Goal: Check status: Check status

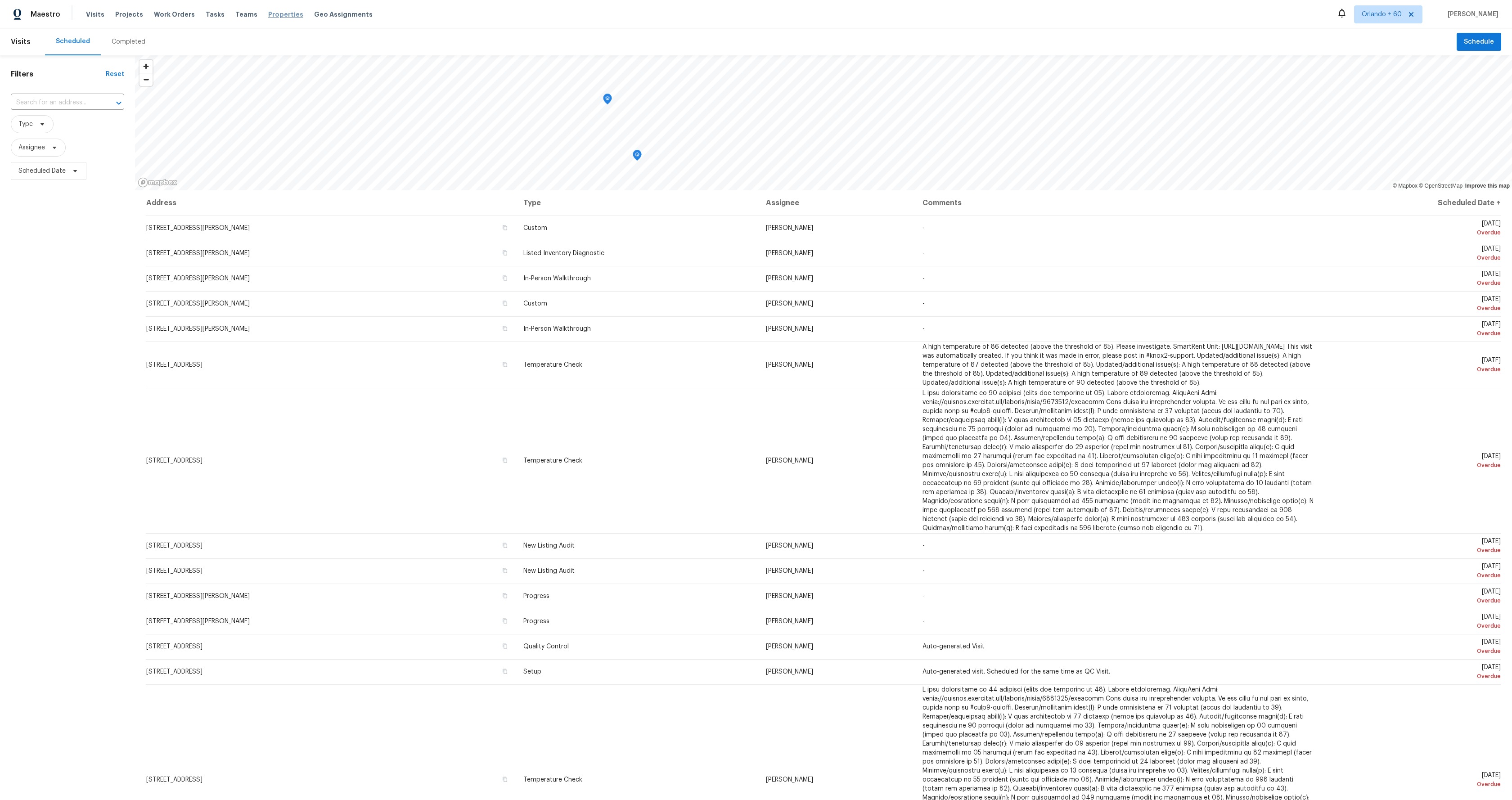
click at [276, 15] on span "Properties" at bounding box center [286, 14] width 35 height 9
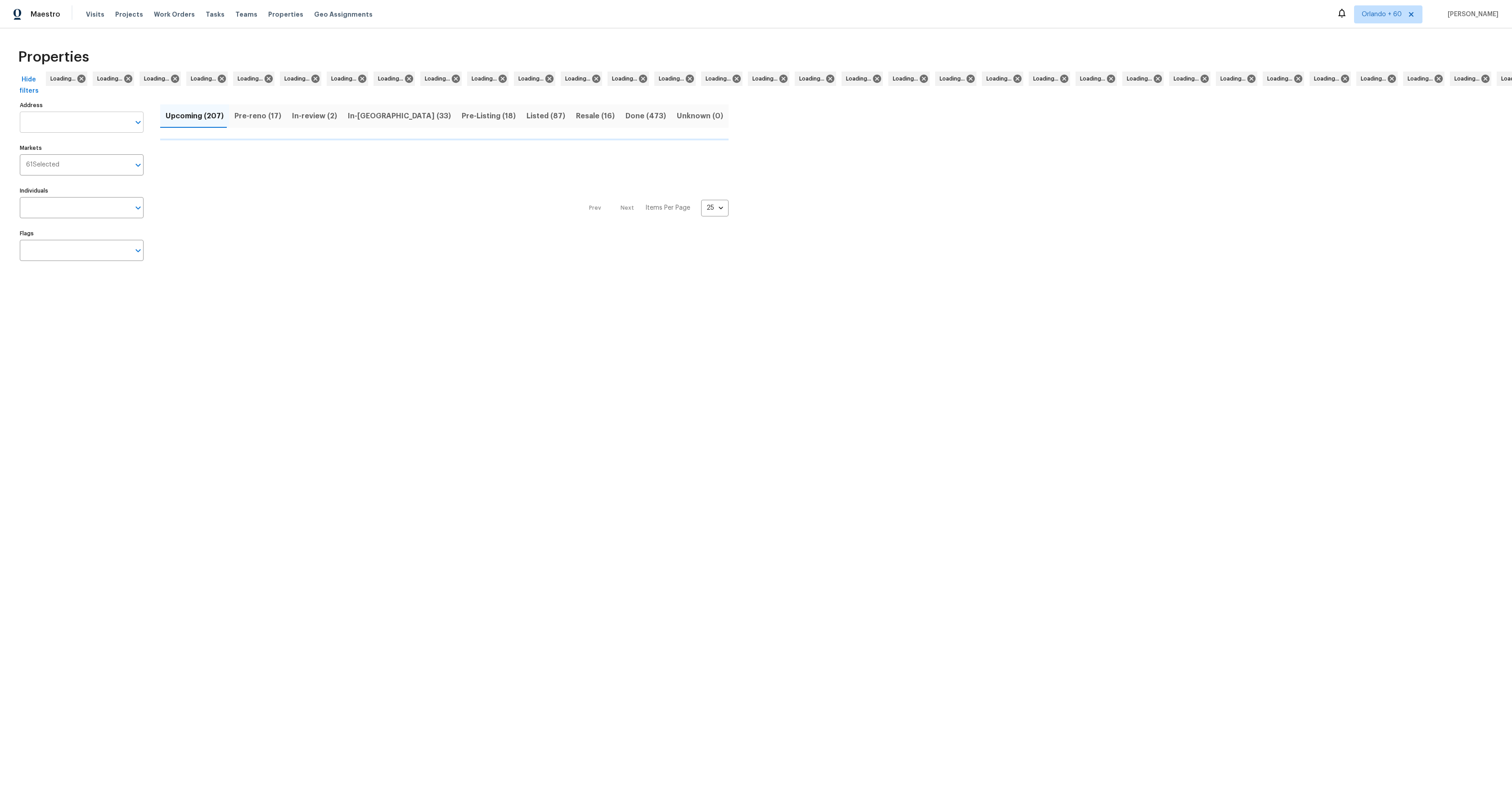
click at [70, 125] on input "Address" at bounding box center [75, 122] width 110 height 21
click at [57, 123] on input "Address" at bounding box center [75, 122] width 110 height 21
paste input "[STREET_ADDRESS]"
type input "[STREET_ADDRESS]"
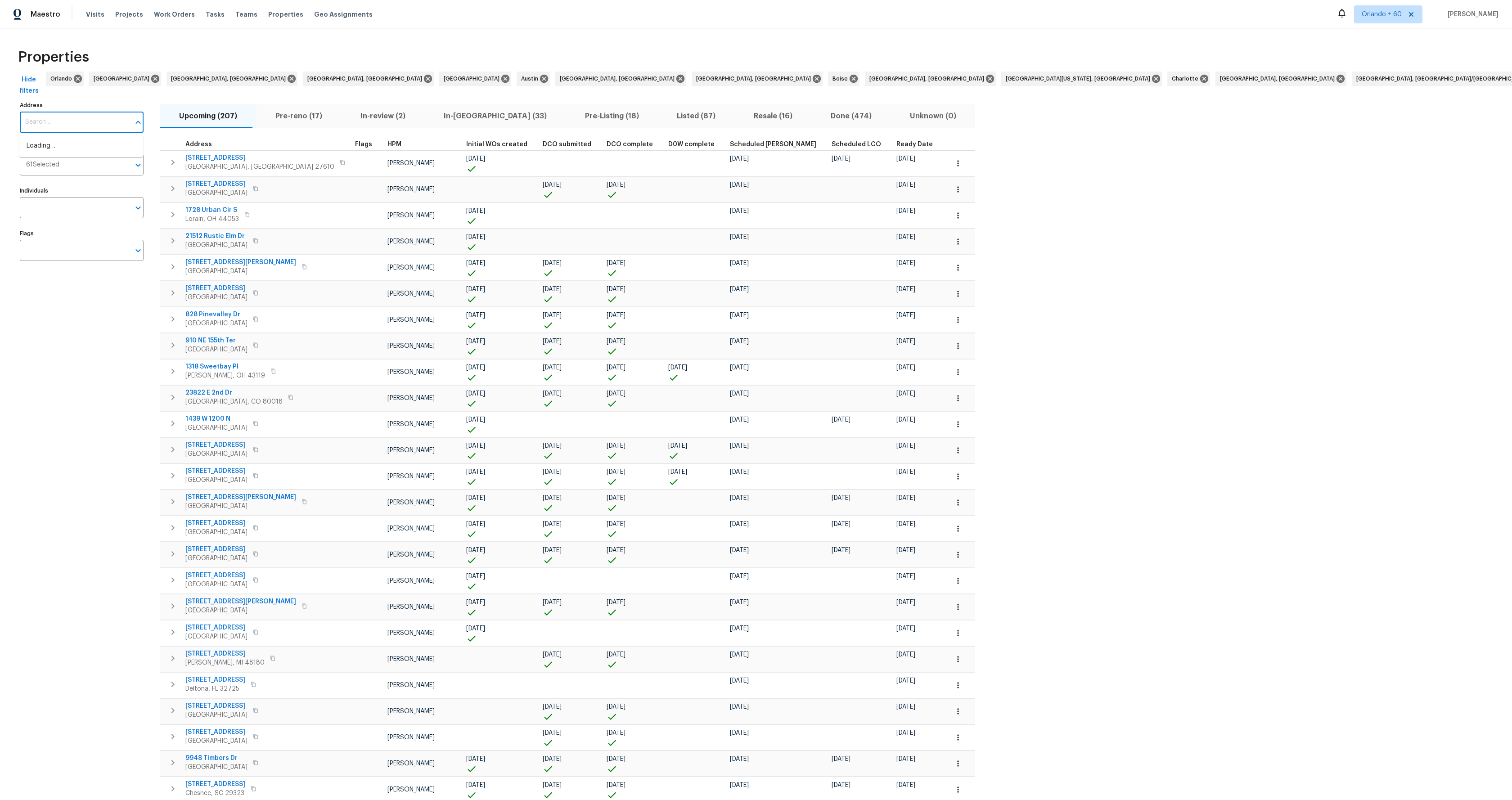
click at [58, 123] on input "Address" at bounding box center [75, 122] width 110 height 21
paste input "[STREET_ADDRESS]"
type input "[STREET_ADDRESS]"
click at [85, 127] on input "Address" at bounding box center [75, 122] width 110 height 21
paste input "[STREET_ADDRESS]"
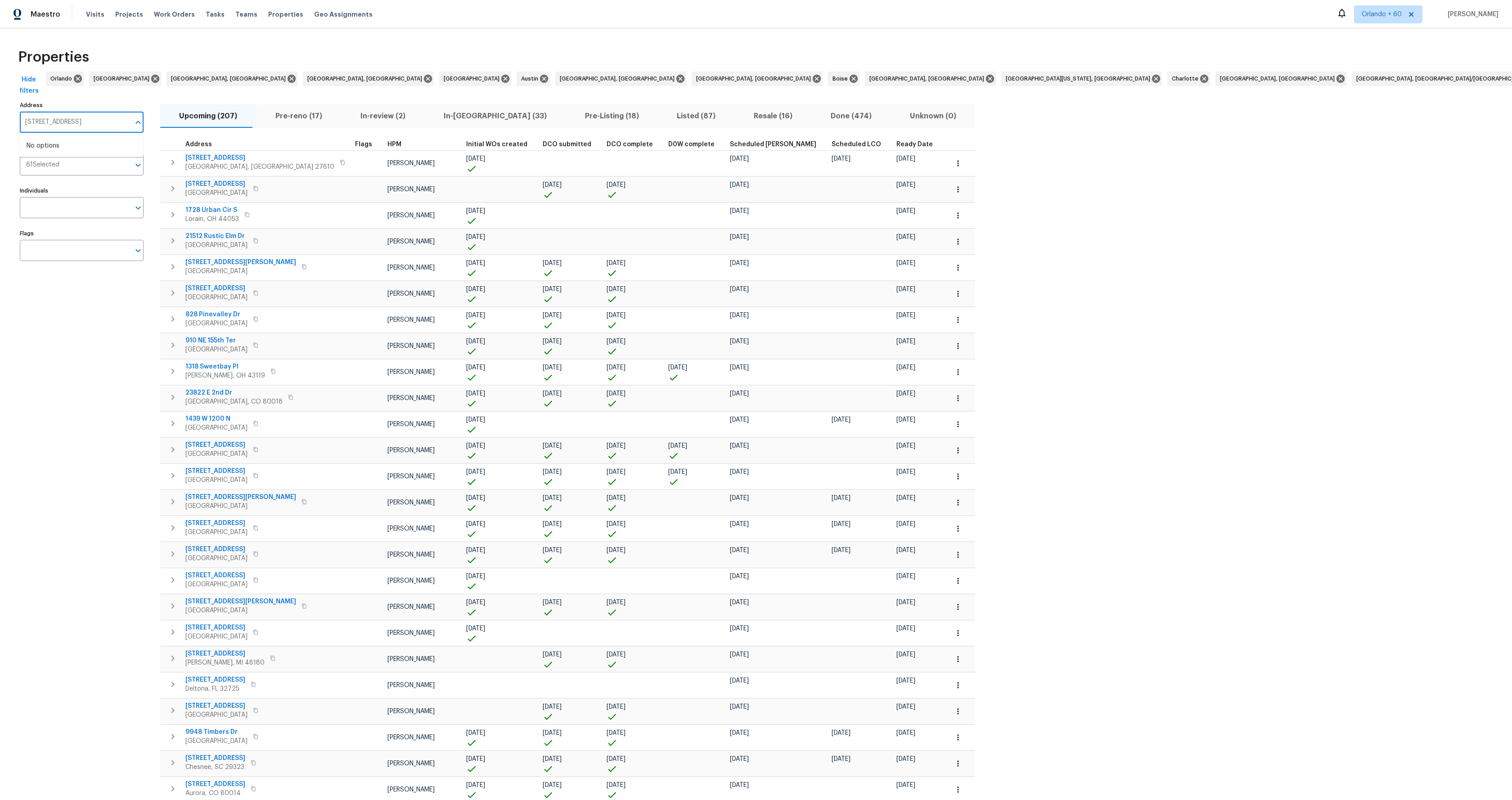
type input "[STREET_ADDRESS]"
click at [108, 126] on input "[STREET_ADDRESS]" at bounding box center [75, 122] width 110 height 21
click at [92, 124] on input "[STREET_ADDRESS]" at bounding box center [75, 122] width 110 height 21
click at [97, 350] on div "Address [STREET_ADDRESS] Address Markets 61 Selected Markets Individuals Indivi…" at bounding box center [87, 462] width 135 height 726
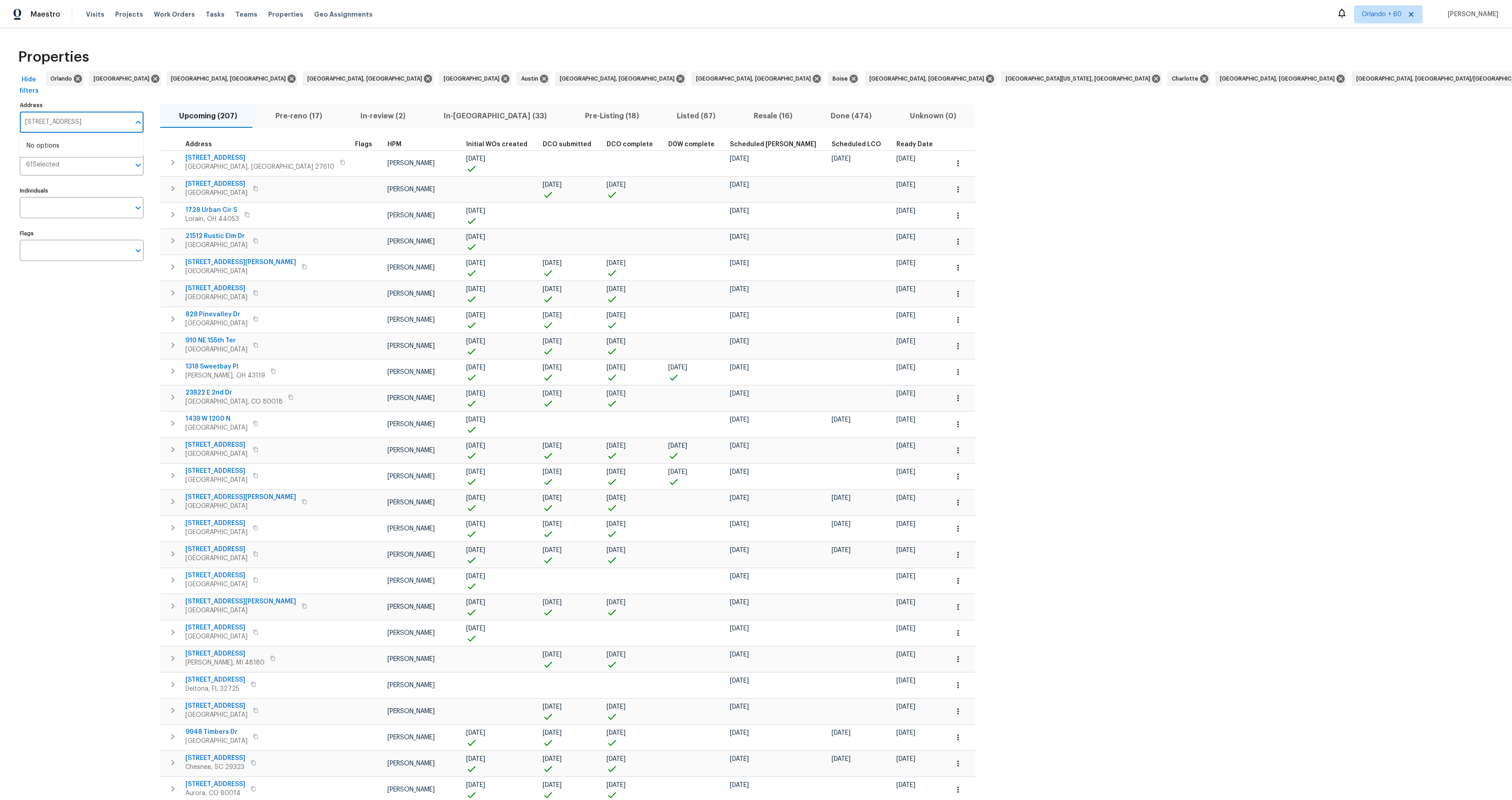
click at [72, 127] on input "[STREET_ADDRESS]" at bounding box center [75, 122] width 110 height 21
type input "1157"
click at [126, 15] on span "Projects" at bounding box center [129, 14] width 28 height 9
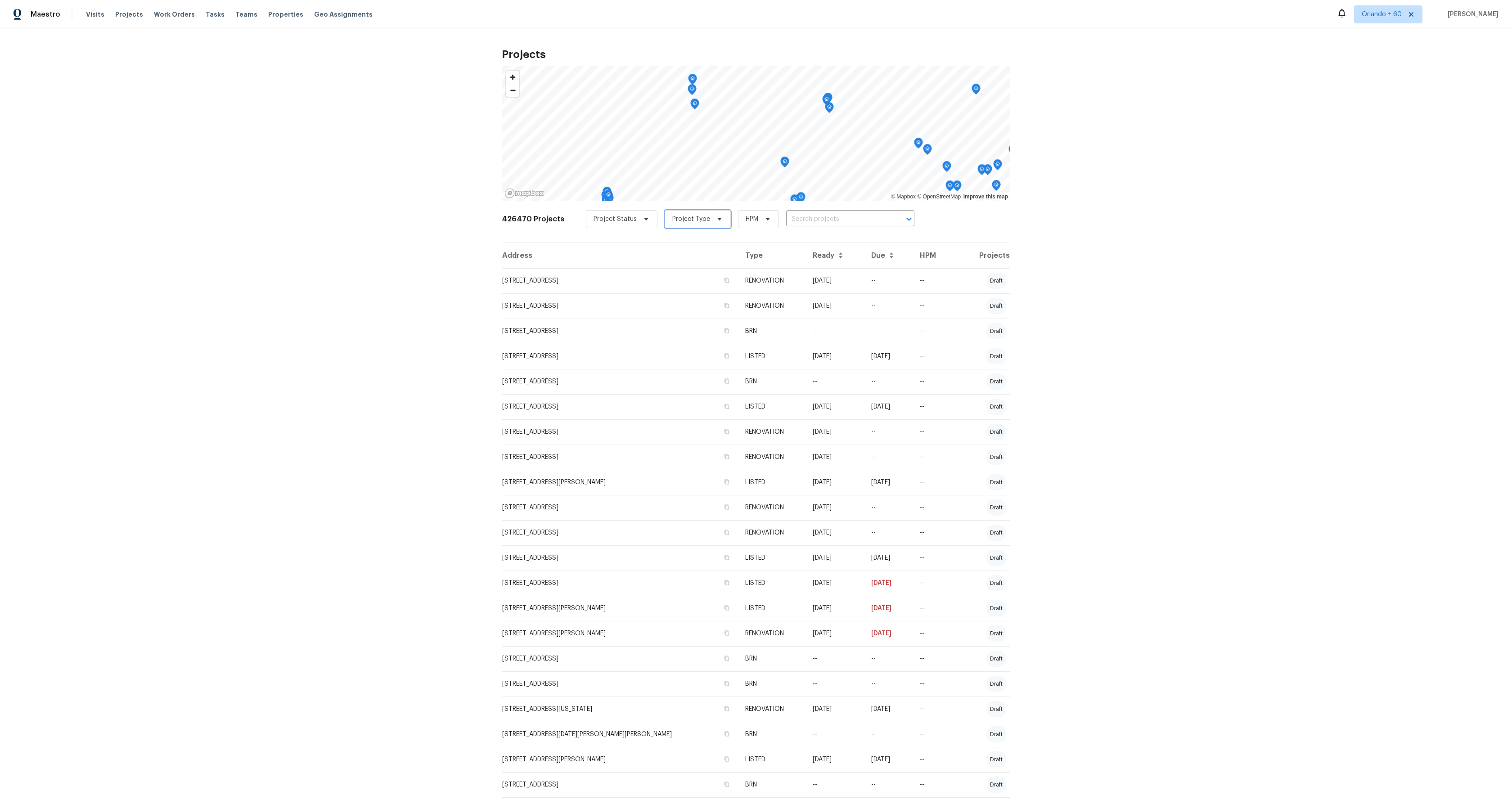
click at [713, 219] on span at bounding box center [718, 219] width 10 height 7
click at [626, 217] on span "Project Status" at bounding box center [615, 219] width 43 height 9
click at [754, 215] on span "HPM" at bounding box center [758, 219] width 41 height 18
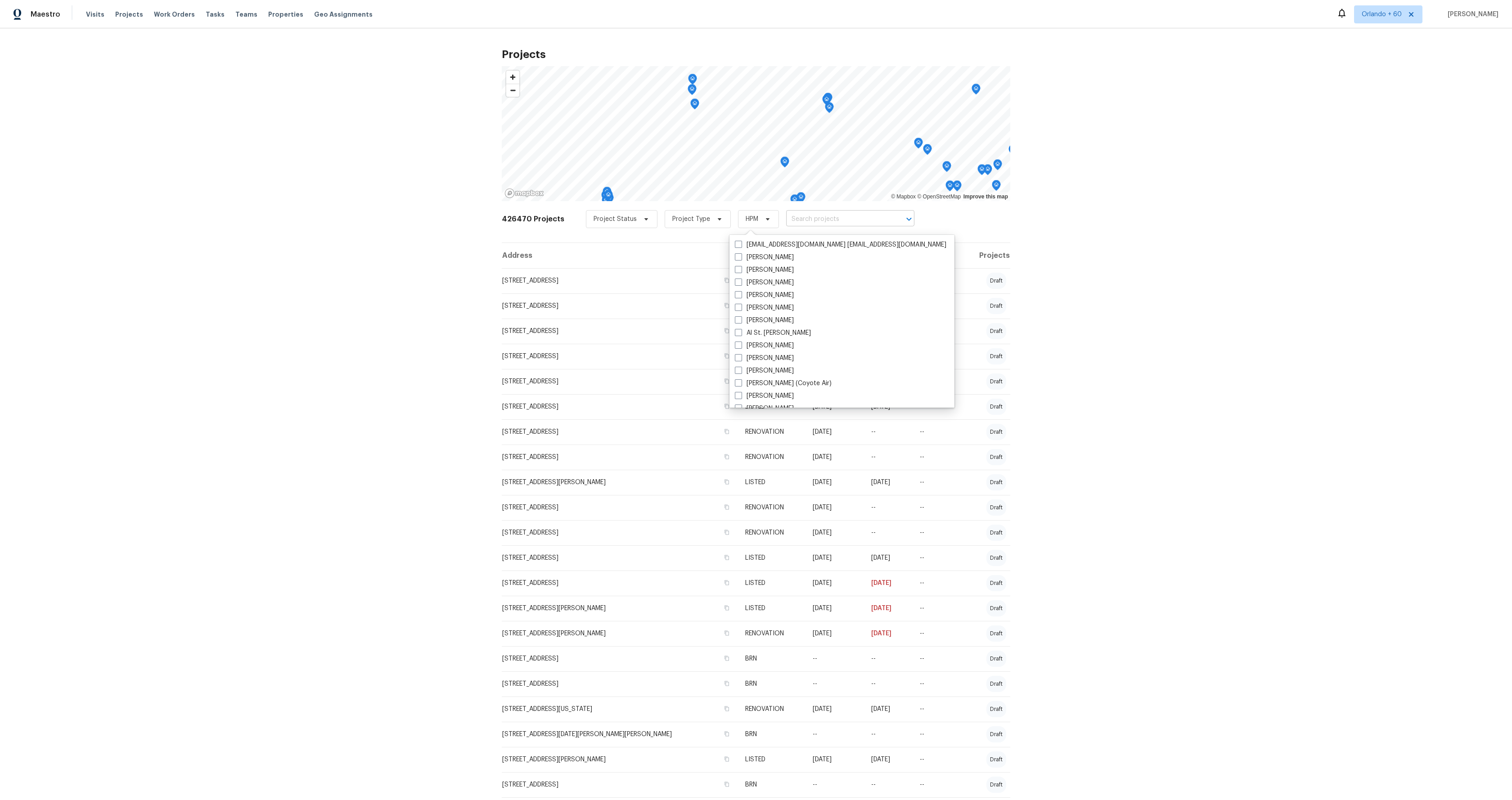
click at [811, 215] on input "text" at bounding box center [838, 220] width 103 height 14
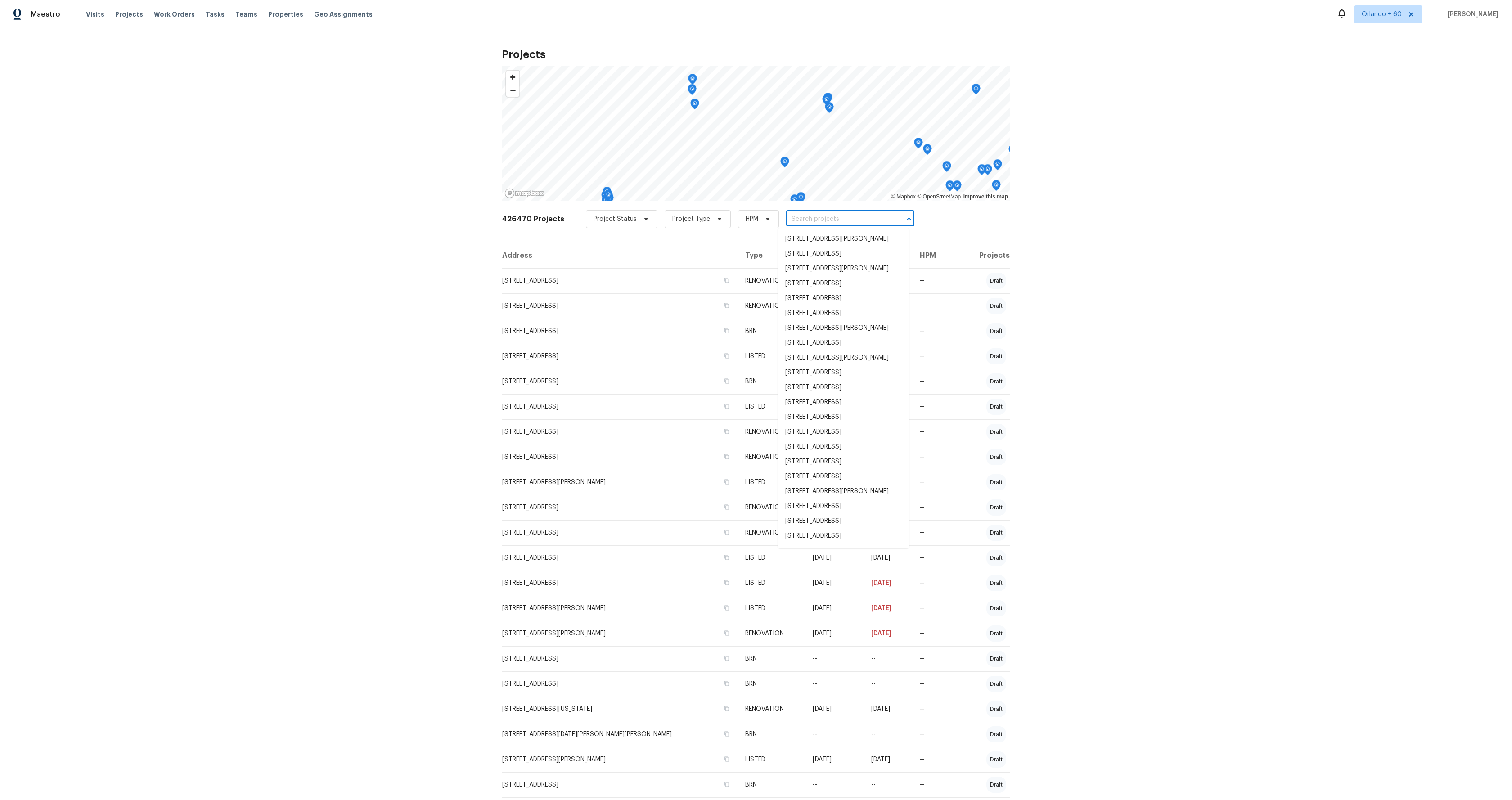
paste input "[STREET_ADDRESS]"
type input "[STREET_ADDRESS]"
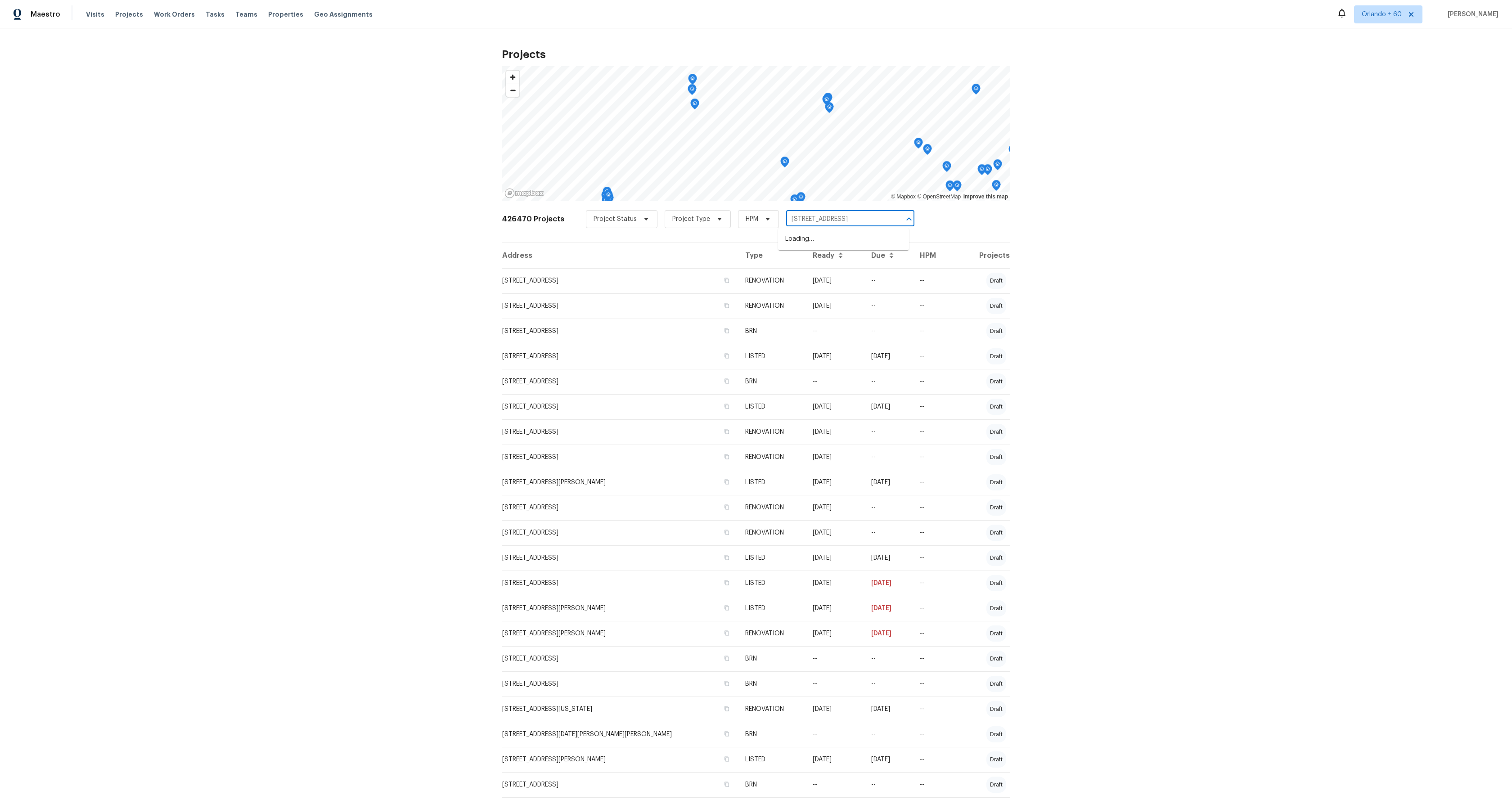
scroll to position [0, 31]
click at [813, 238] on li "[STREET_ADDRESS]" at bounding box center [843, 239] width 131 height 15
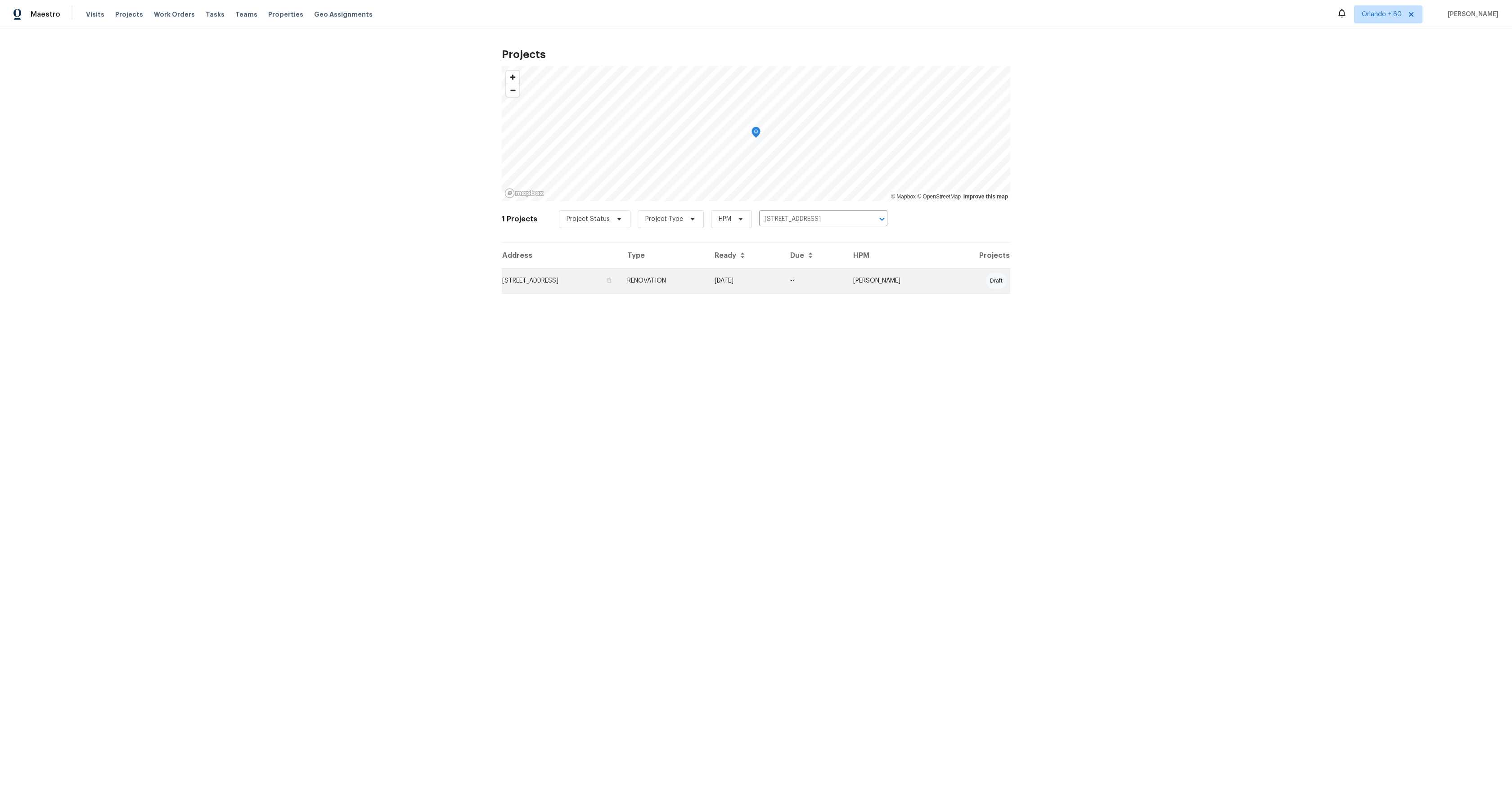
click at [609, 283] on td "[STREET_ADDRESS]" at bounding box center [561, 281] width 119 height 25
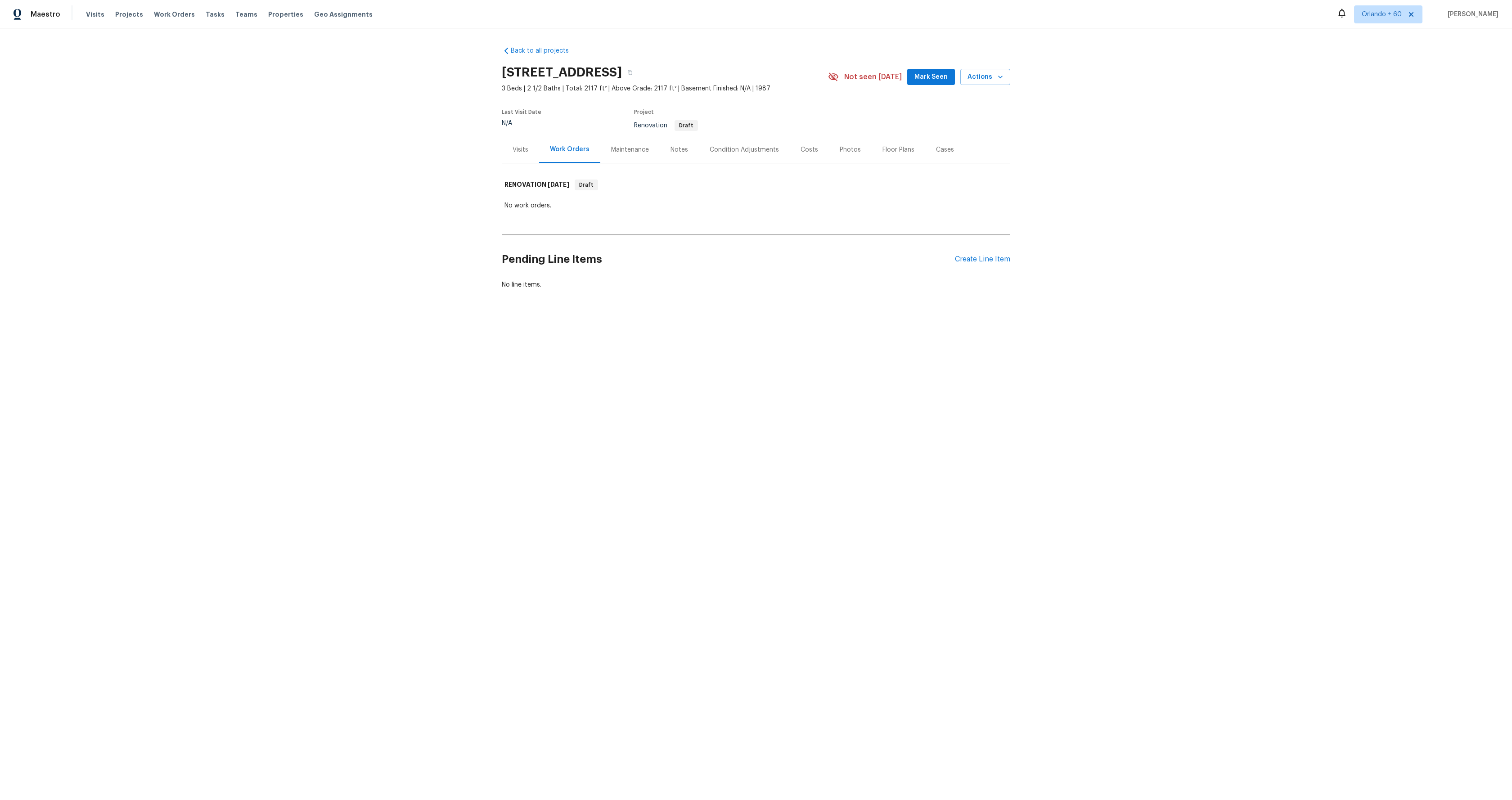
click at [763, 150] on div "Condition Adjustments" at bounding box center [744, 150] width 69 height 9
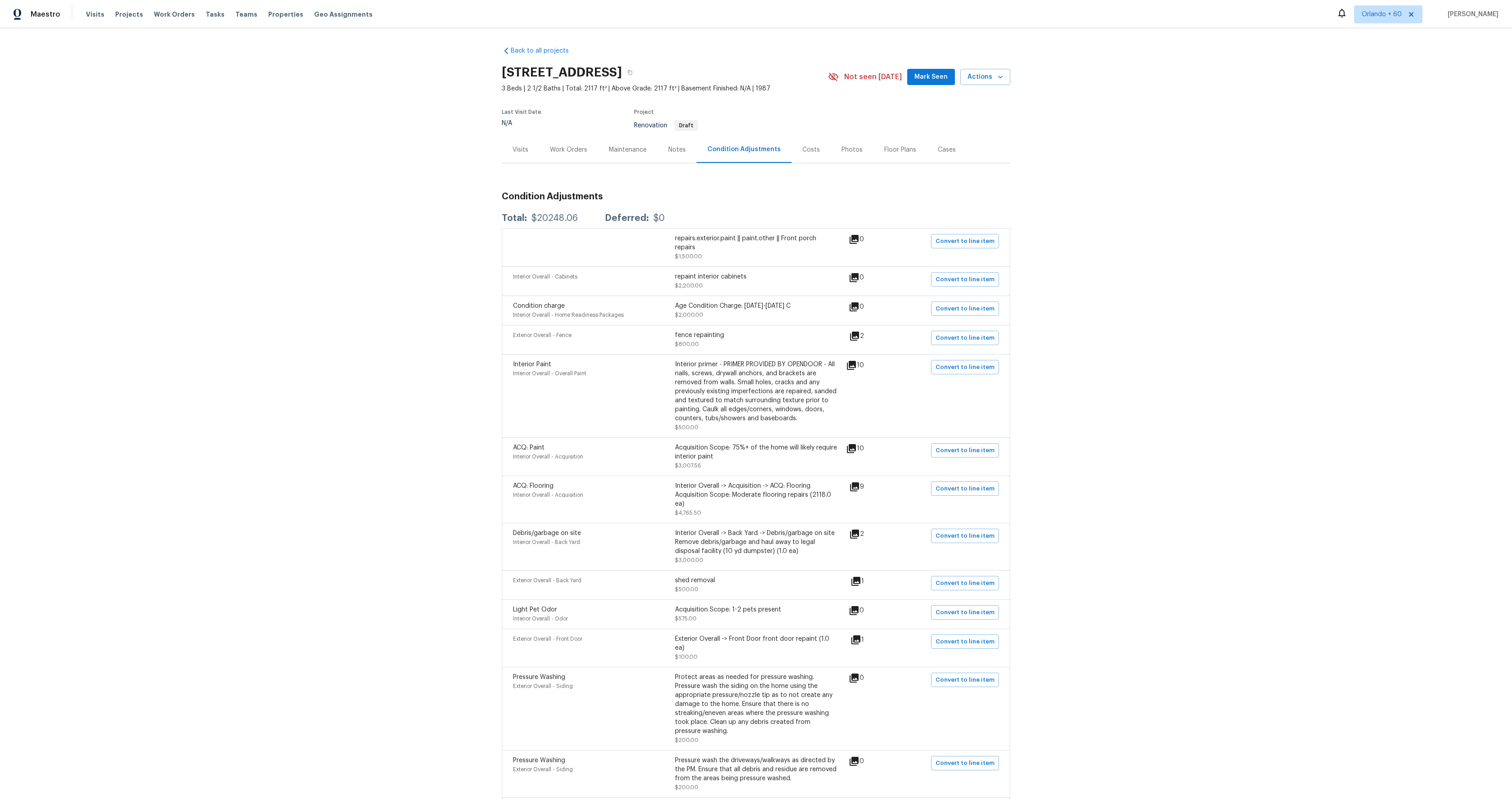
click at [802, 153] on div "Costs" at bounding box center [811, 150] width 18 height 9
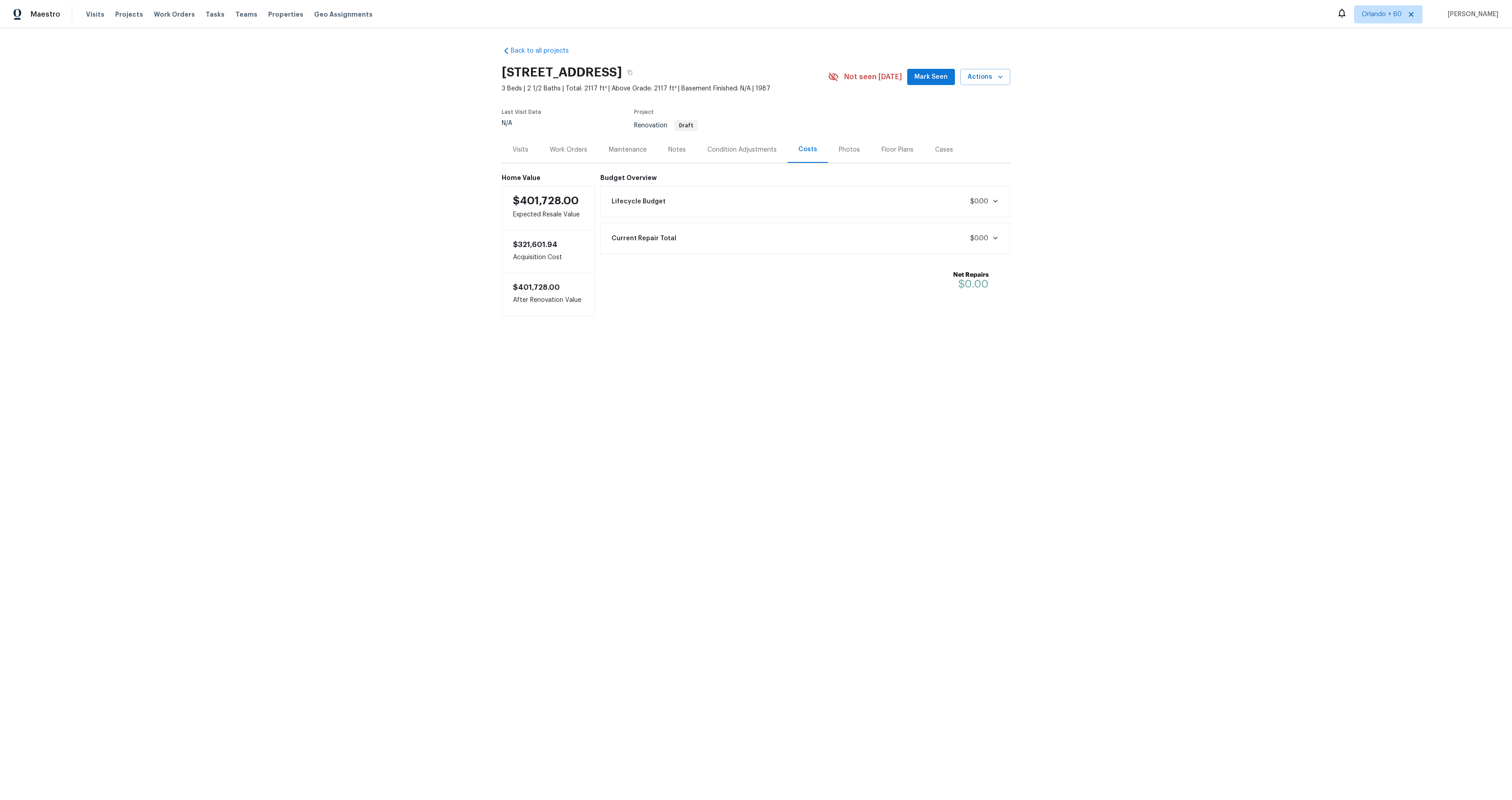
click at [982, 202] on span "$0.00" at bounding box center [979, 201] width 18 height 6
click at [989, 330] on span at bounding box center [994, 331] width 11 height 7
click at [988, 331] on span at bounding box center [994, 331] width 11 height 7
click at [995, 204] on icon at bounding box center [995, 201] width 7 height 7
click at [130, 18] on span "Projects" at bounding box center [129, 14] width 28 height 9
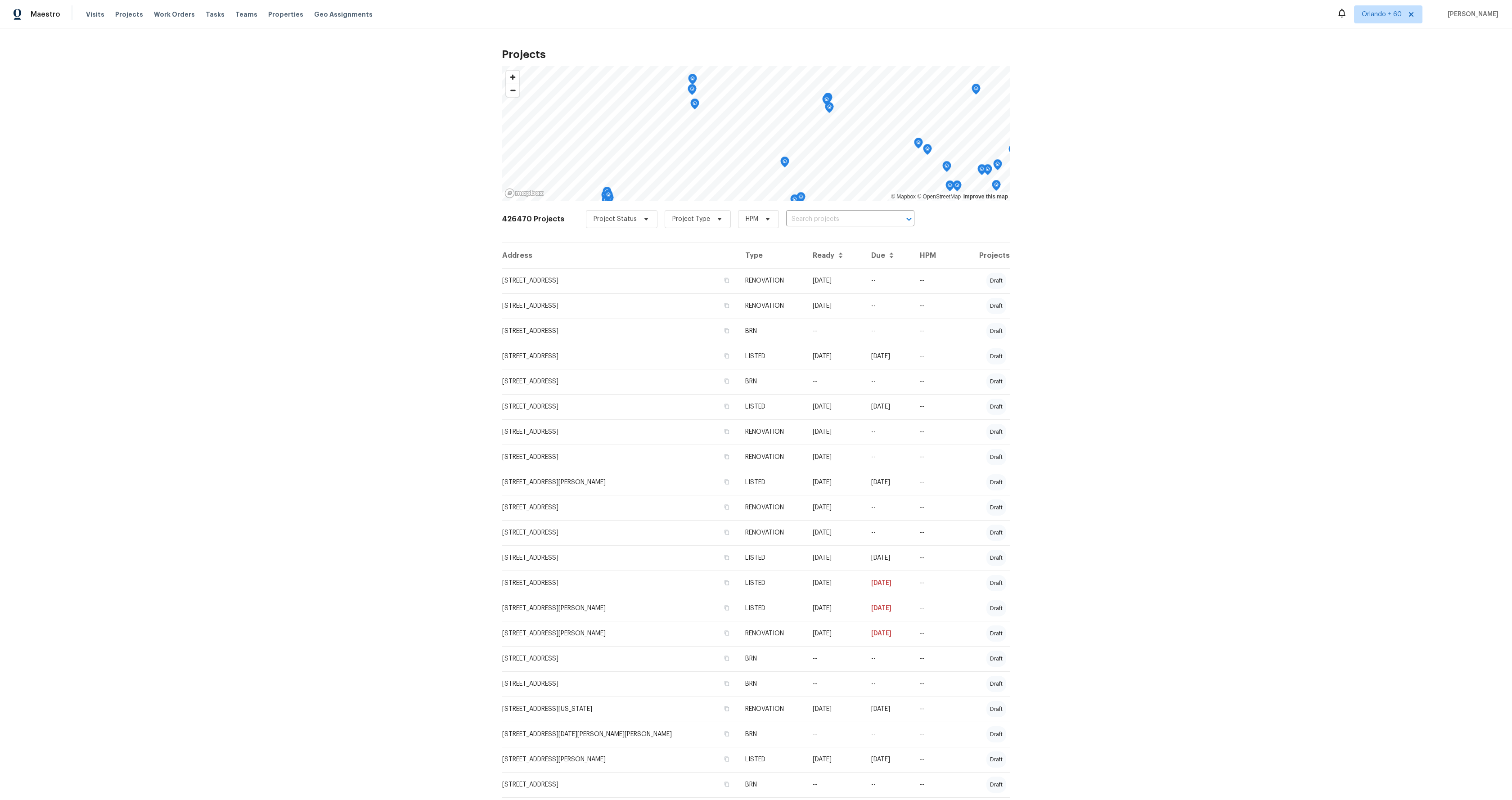
click at [300, 312] on div "Projects © Mapbox © OpenStreetMap Improve this map 426470 Projects Project Stat…" at bounding box center [756, 414] width 1512 height 772
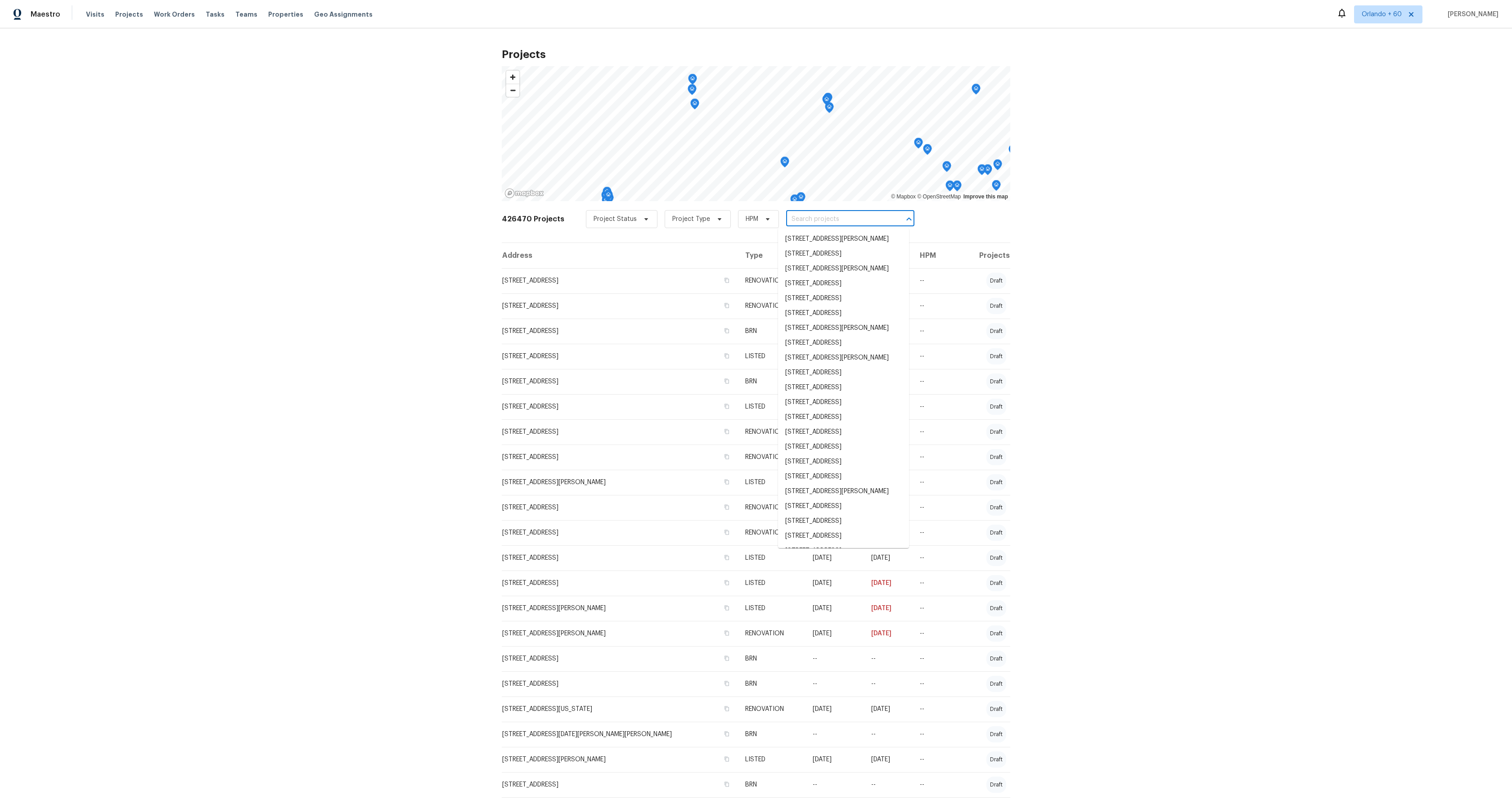
click at [821, 221] on input "text" at bounding box center [838, 220] width 103 height 14
paste input "[STREET_ADDRESS]"
type input "[STREET_ADDRESS]"
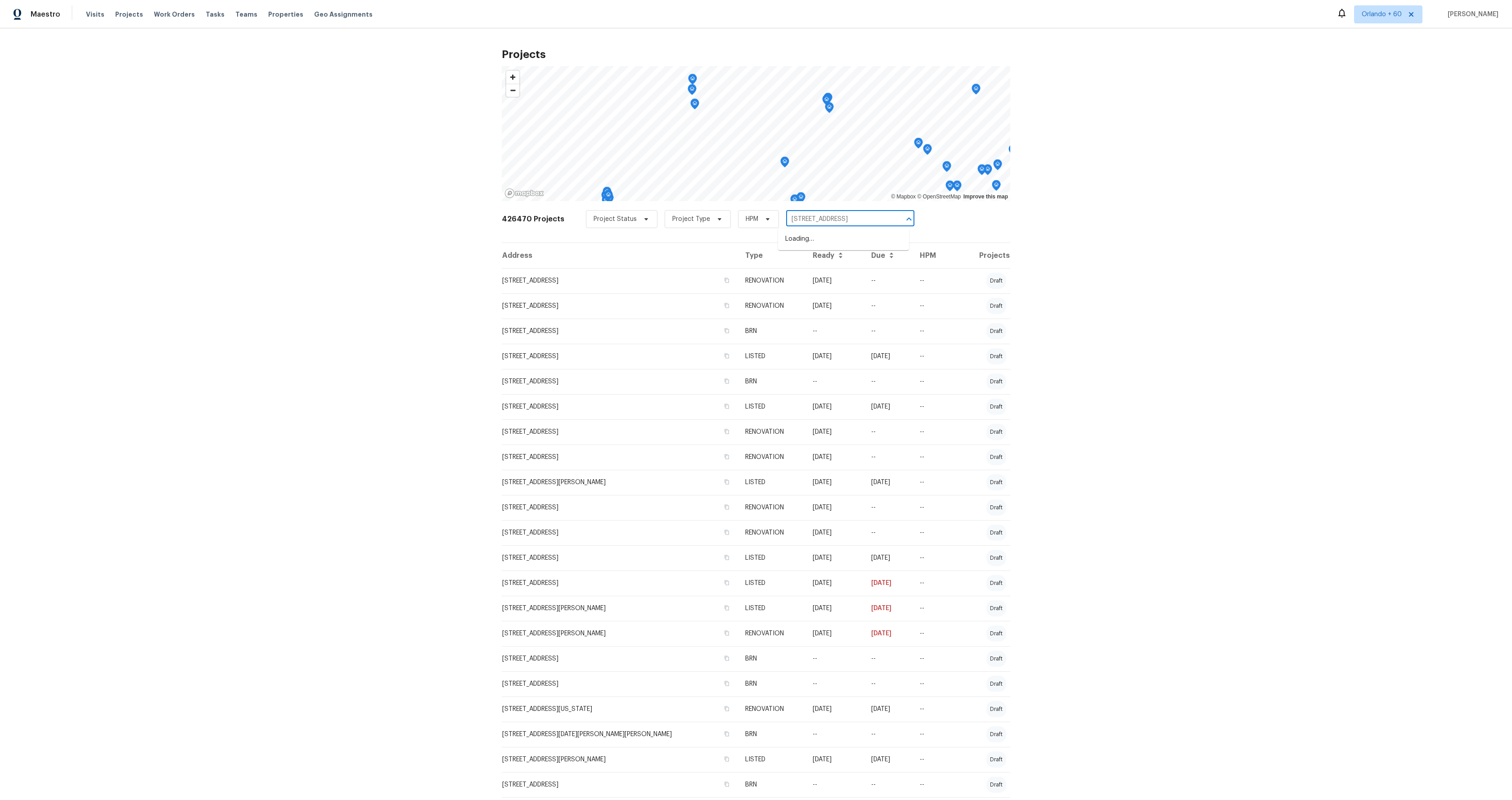
scroll to position [0, 12]
click at [818, 238] on li "[STREET_ADDRESS]" at bounding box center [843, 239] width 131 height 15
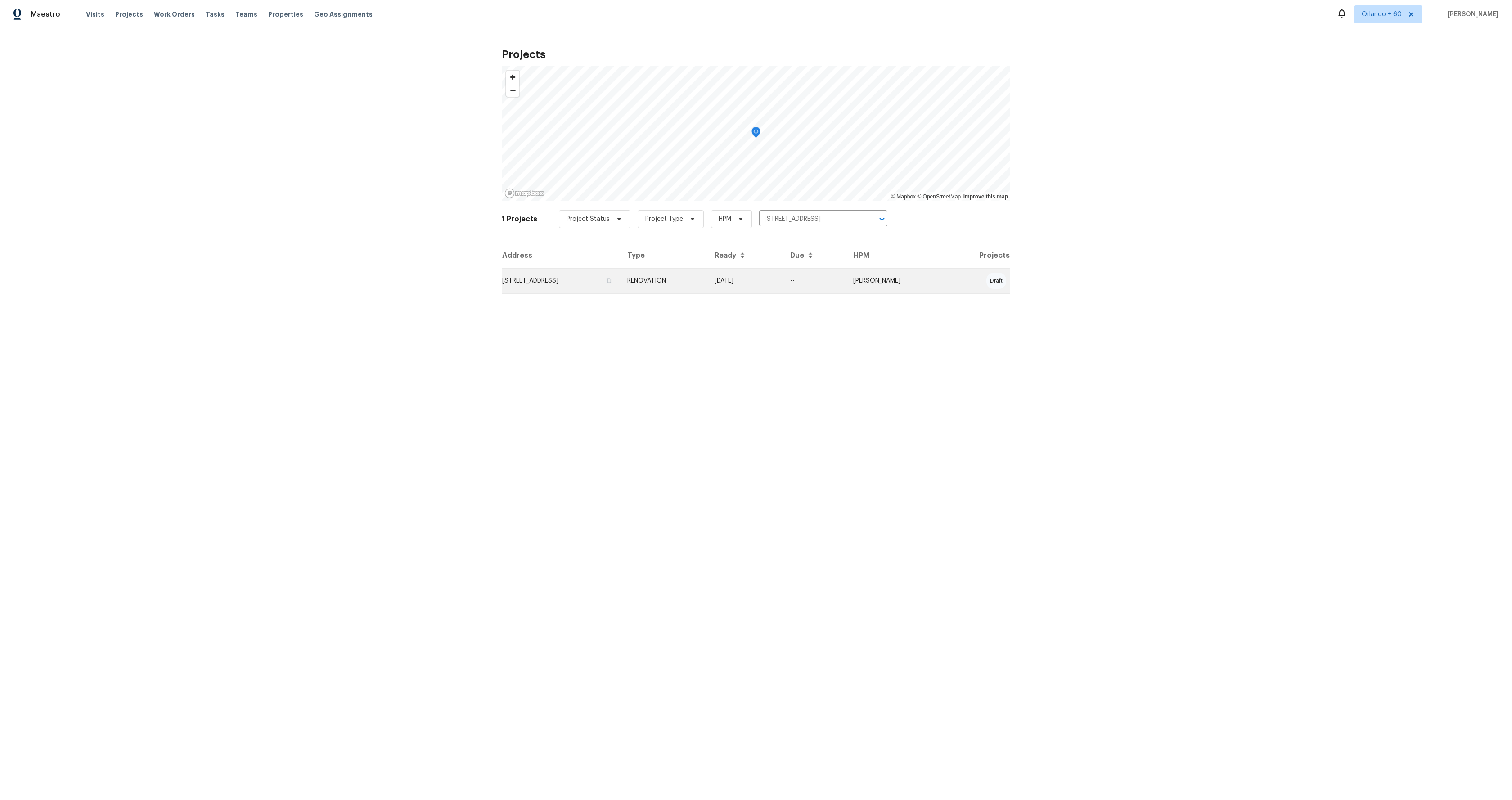
click at [541, 279] on td "[STREET_ADDRESS]" at bounding box center [561, 281] width 119 height 25
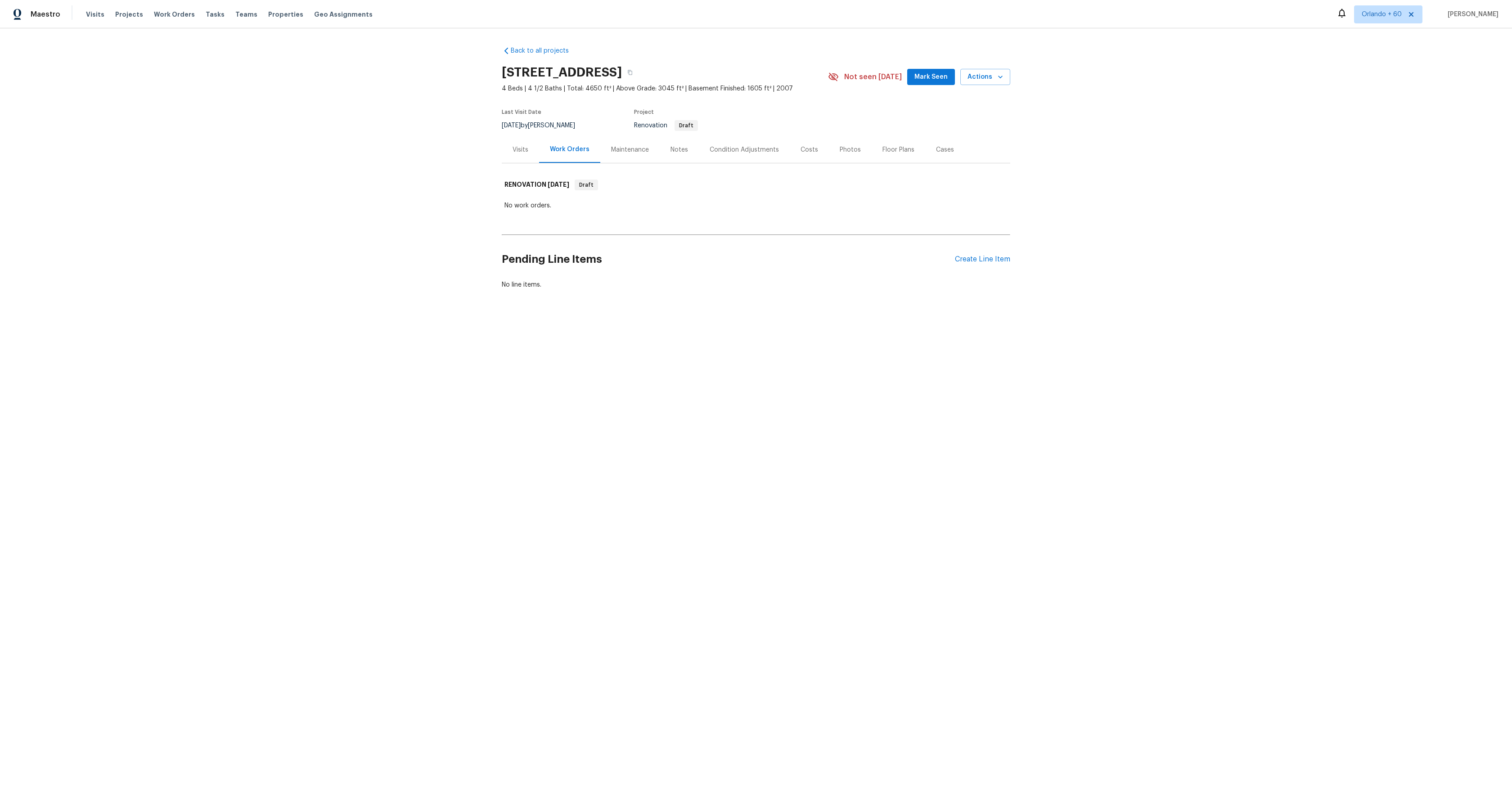
click at [817, 151] on div "Costs" at bounding box center [809, 149] width 39 height 26
click at [747, 153] on div "Condition Adjustments" at bounding box center [742, 150] width 69 height 9
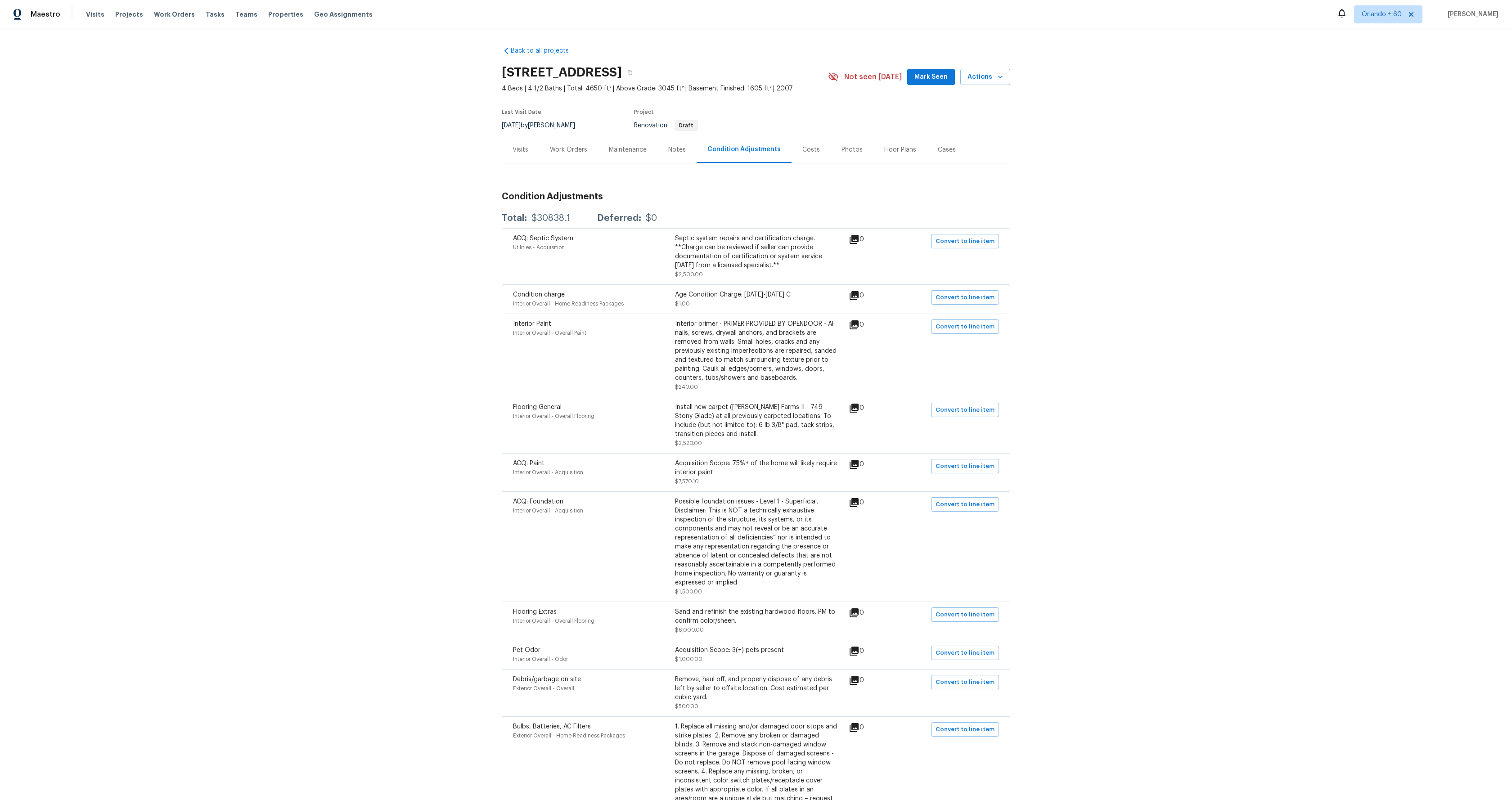
click at [808, 150] on div "Costs" at bounding box center [811, 150] width 18 height 9
